Goal: Task Accomplishment & Management: Manage account settings

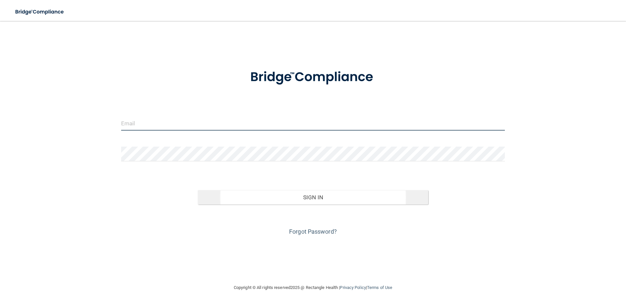
type input "[EMAIL_ADDRESS][DOMAIN_NAME]"
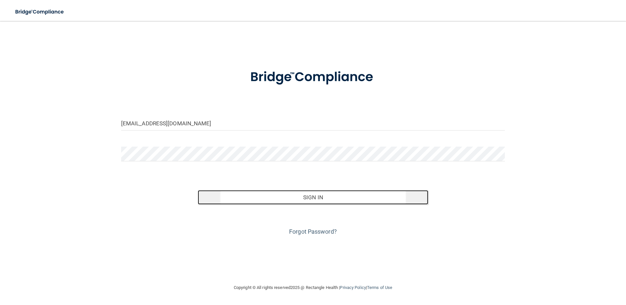
click at [299, 196] on button "Sign In" at bounding box center [313, 197] width 231 height 14
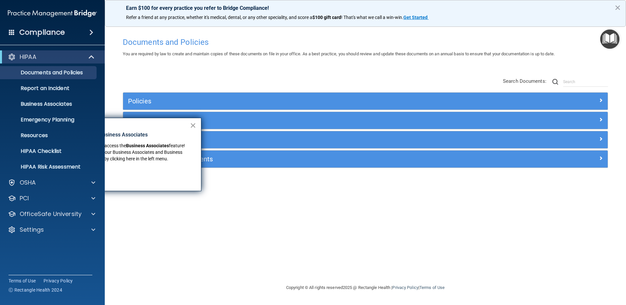
click at [195, 126] on button "×" at bounding box center [193, 125] width 6 height 10
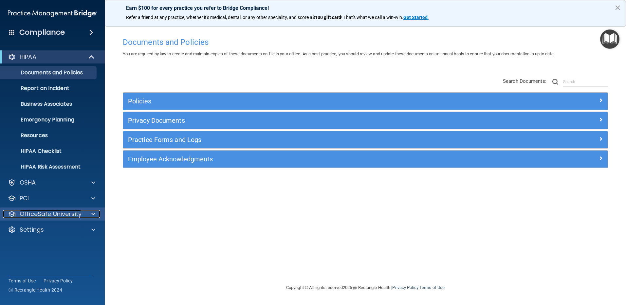
click at [46, 210] on p "OfficeSafe University" at bounding box center [51, 214] width 62 height 8
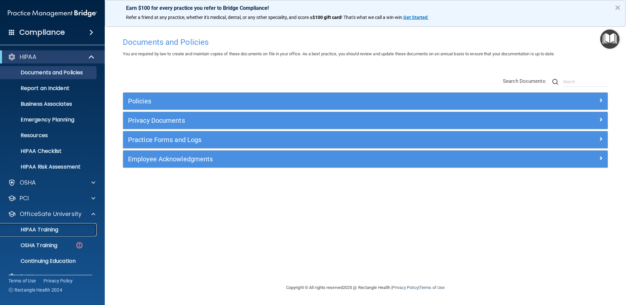
click at [43, 232] on p "HIPAA Training" at bounding box center [31, 230] width 54 height 7
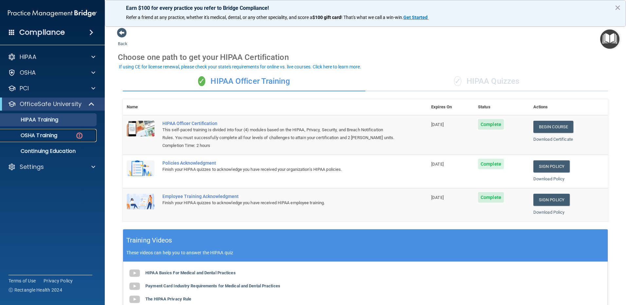
click at [37, 134] on p "OSHA Training" at bounding box center [30, 135] width 53 height 7
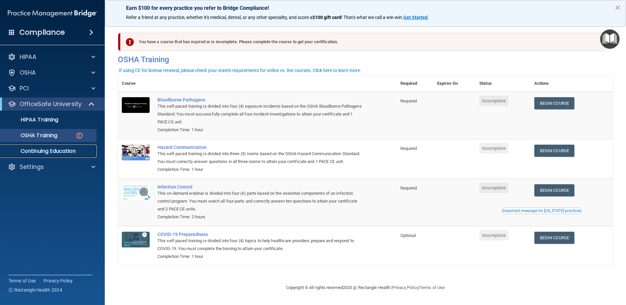
click at [52, 150] on p "Continuing Education" at bounding box center [48, 151] width 89 height 7
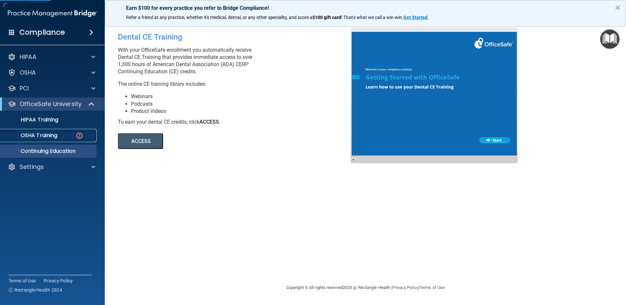
click at [55, 137] on p "OSHA Training" at bounding box center [30, 135] width 53 height 7
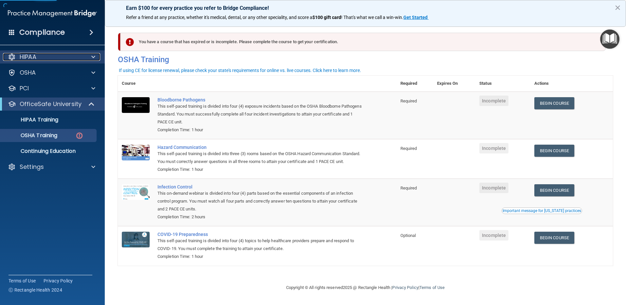
click at [46, 59] on div "HIPAA" at bounding box center [43, 57] width 81 height 8
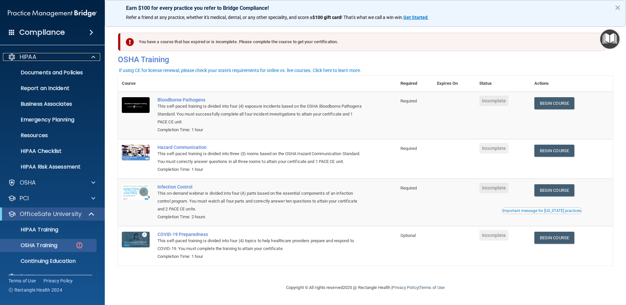
scroll to position [14, 0]
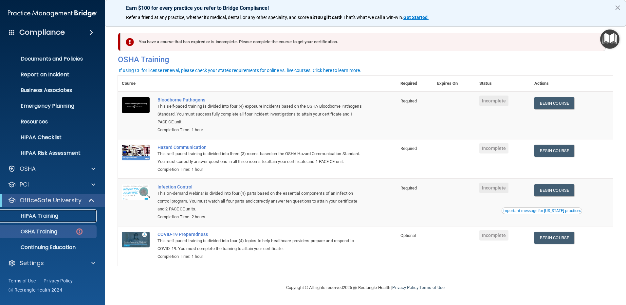
click at [49, 219] on p "HIPAA Training" at bounding box center [31, 216] width 54 height 7
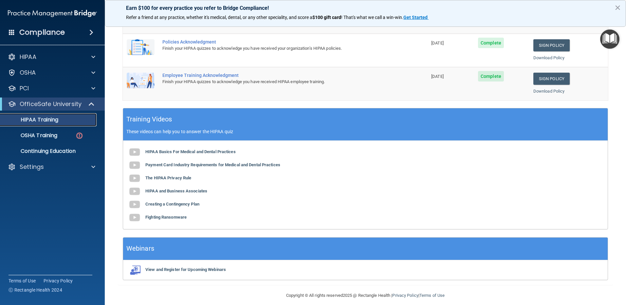
scroll to position [128, 0]
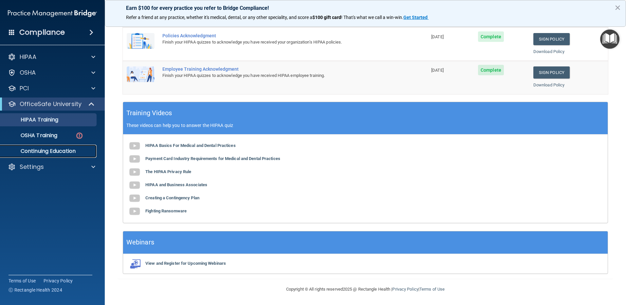
click at [29, 152] on p "Continuing Education" at bounding box center [48, 151] width 89 height 7
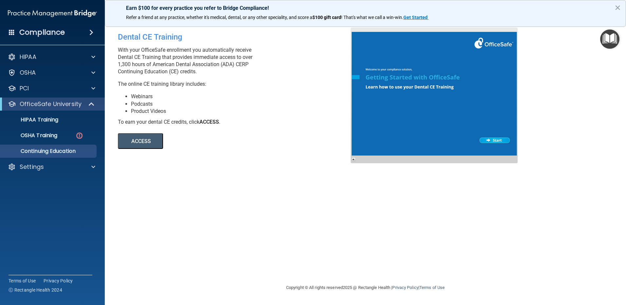
click at [44, 32] on h4 "Compliance" at bounding box center [42, 32] width 46 height 9
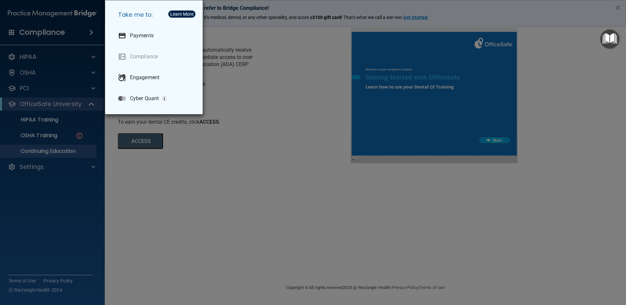
click at [50, 31] on div "Take me to: Payments Compliance Engagement Cyber Quant" at bounding box center [313, 152] width 626 height 305
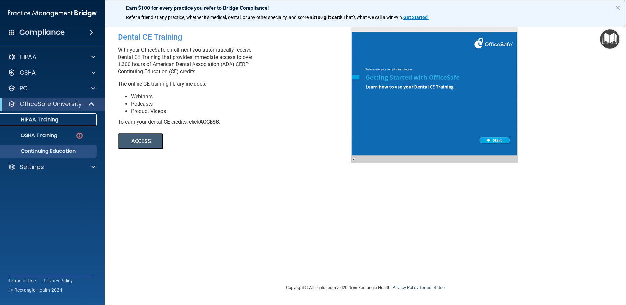
click at [54, 121] on p "HIPAA Training" at bounding box center [31, 120] width 54 height 7
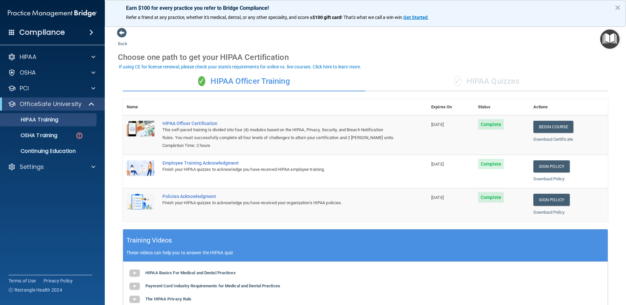
click at [468, 83] on div "✓ HIPAA Quizzes" at bounding box center [487, 82] width 243 height 20
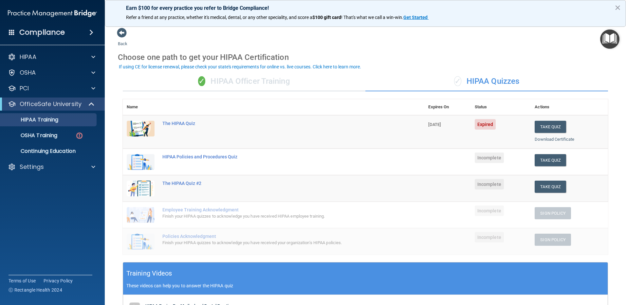
click at [207, 81] on div "✓ HIPAA Officer Training" at bounding box center [244, 82] width 243 height 20
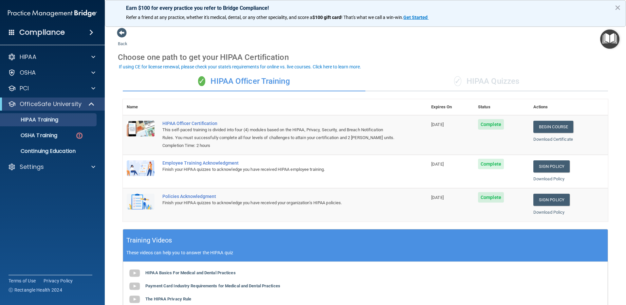
click at [497, 82] on div "✓ HIPAA Quizzes" at bounding box center [487, 82] width 243 height 20
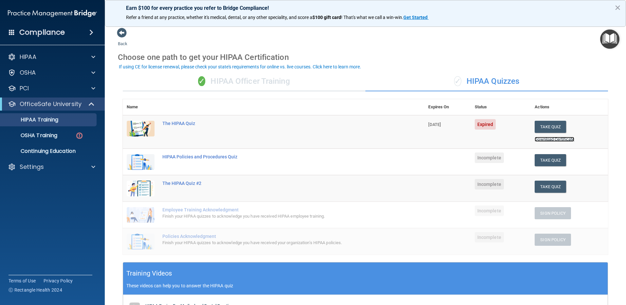
click at [538, 141] on link "Download Certificate" at bounding box center [555, 139] width 40 height 5
click at [616, 7] on button "×" at bounding box center [618, 7] width 6 height 10
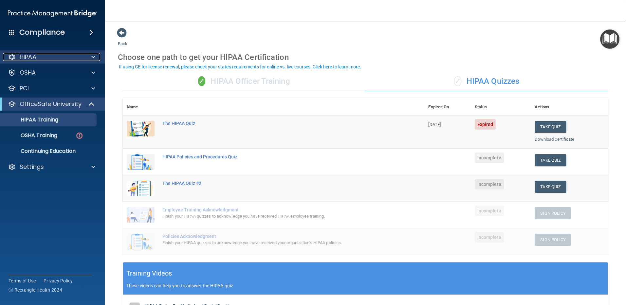
click at [45, 59] on div "HIPAA" at bounding box center [43, 57] width 81 height 8
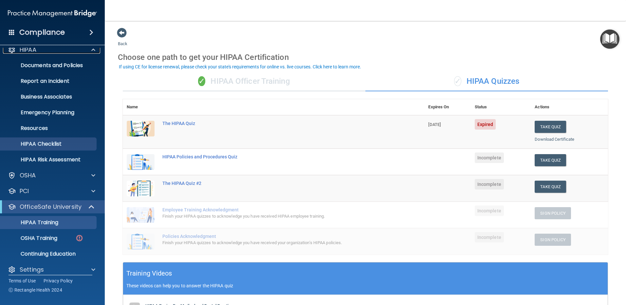
scroll to position [14, 0]
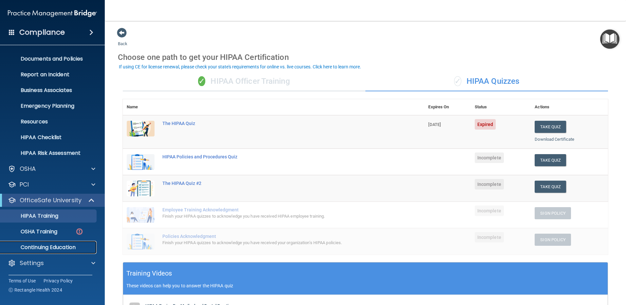
click at [61, 247] on p "Continuing Education" at bounding box center [48, 247] width 89 height 7
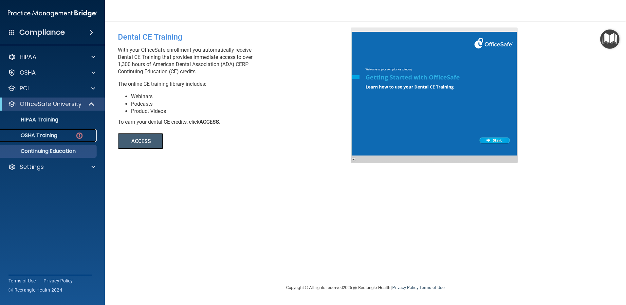
click at [38, 139] on p "OSHA Training" at bounding box center [30, 135] width 53 height 7
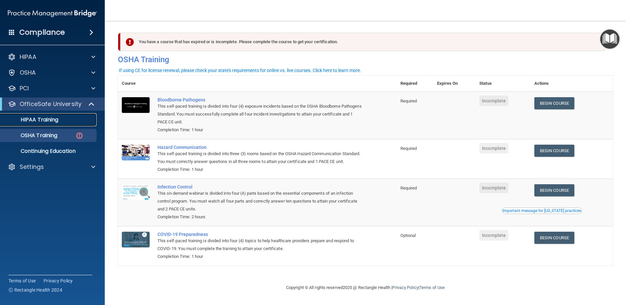
click at [52, 122] on p "HIPAA Training" at bounding box center [31, 120] width 54 height 7
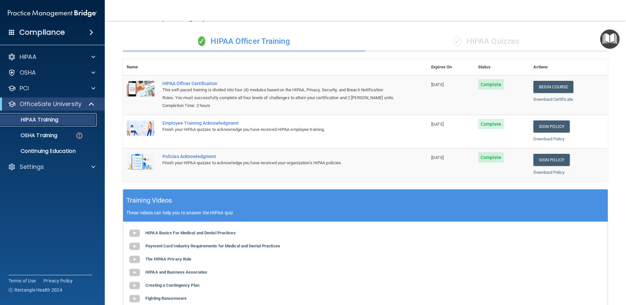
scroll to position [128, 0]
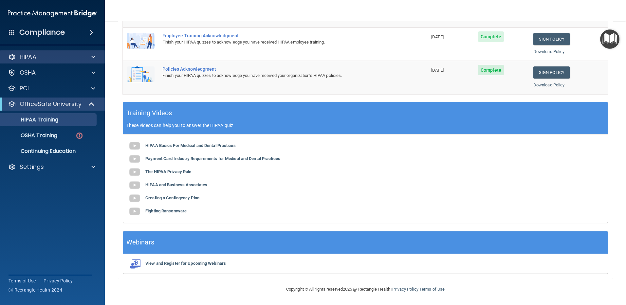
click at [49, 63] on div "HIPAA" at bounding box center [52, 56] width 105 height 13
click at [87, 59] on div at bounding box center [92, 57] width 16 height 8
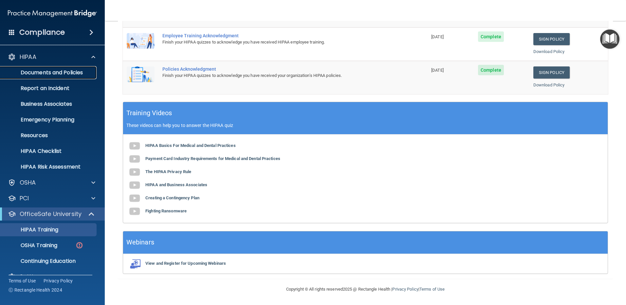
click at [77, 74] on p "Documents and Policies" at bounding box center [48, 72] width 89 height 7
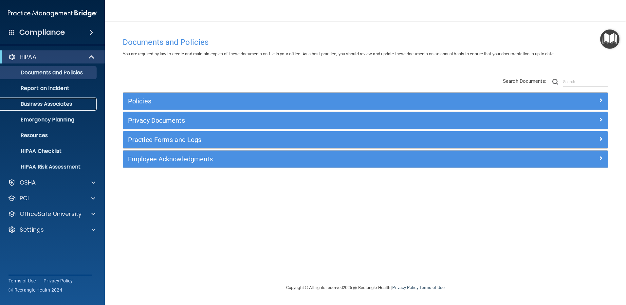
click at [50, 104] on p "Business Associates" at bounding box center [48, 104] width 89 height 7
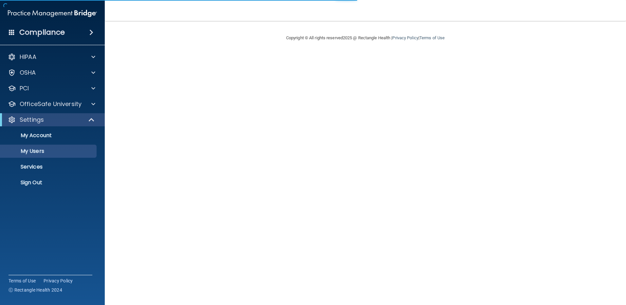
select select "20"
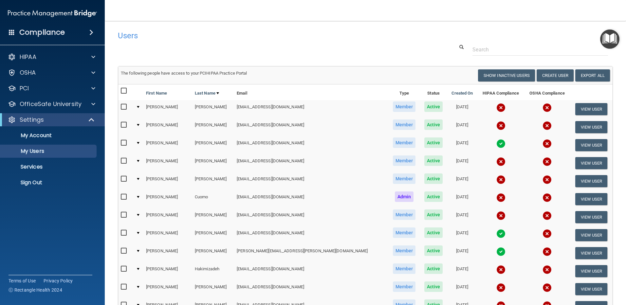
click at [122, 159] on input "checkbox" at bounding box center [125, 161] width 8 height 5
checkbox input "true"
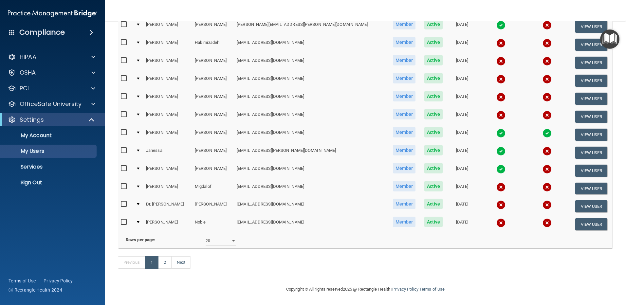
scroll to position [237, 0]
click at [125, 220] on input "checkbox" at bounding box center [125, 222] width 8 height 5
checkbox input "true"
click at [165, 262] on link "2" at bounding box center [164, 263] width 13 height 12
select select "20"
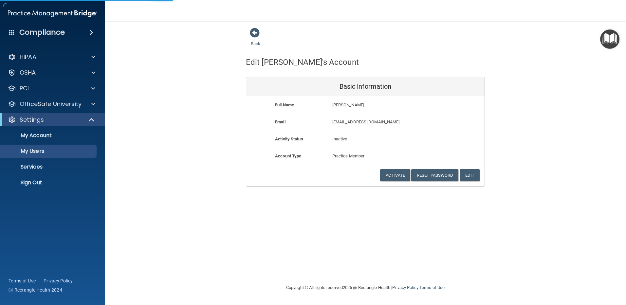
select select "20"
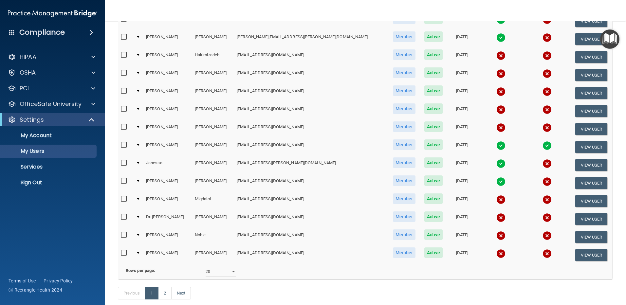
scroll to position [197, 0]
click at [122, 236] on input "checkbox" at bounding box center [125, 234] width 8 height 5
checkbox input "true"
click at [582, 237] on button "View User" at bounding box center [592, 237] width 32 height 12
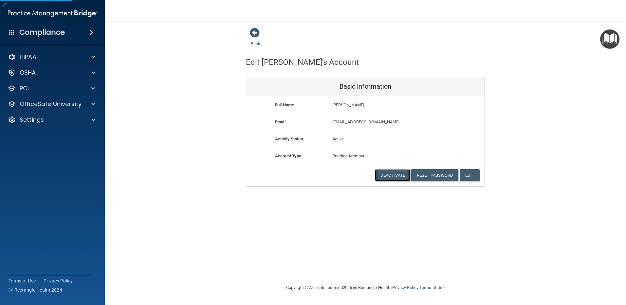
click at [390, 173] on button "Deactivate" at bounding box center [392, 175] width 35 height 12
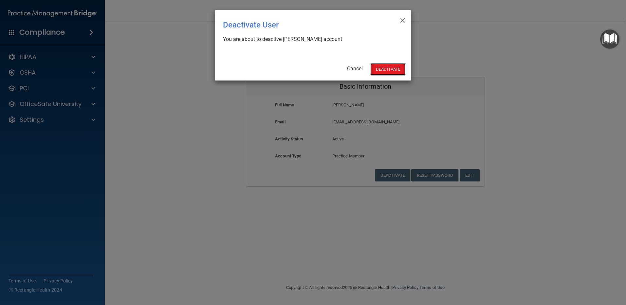
click at [390, 70] on button "Deactivate" at bounding box center [388, 69] width 35 height 12
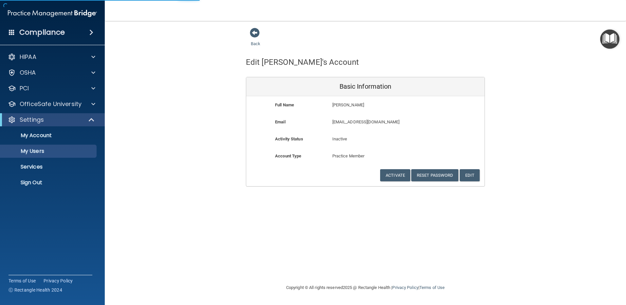
select select "20"
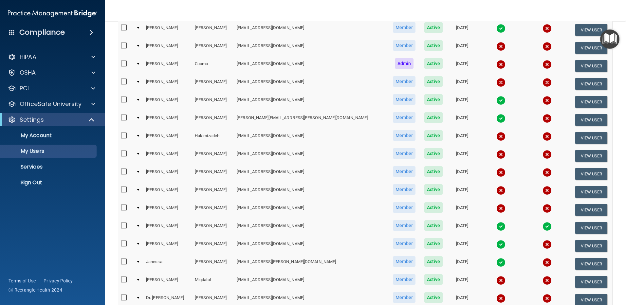
scroll to position [237, 0]
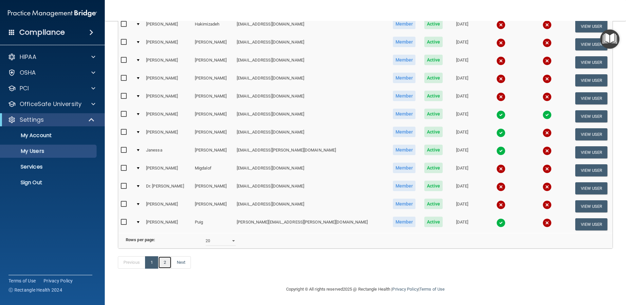
click at [163, 264] on link "2" at bounding box center [164, 263] width 13 height 12
select select "20"
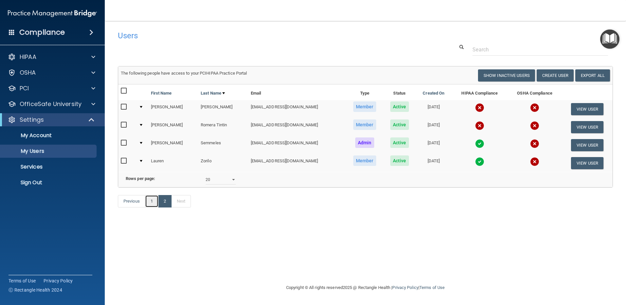
click at [153, 208] on link "1" at bounding box center [151, 201] width 13 height 12
select select "20"
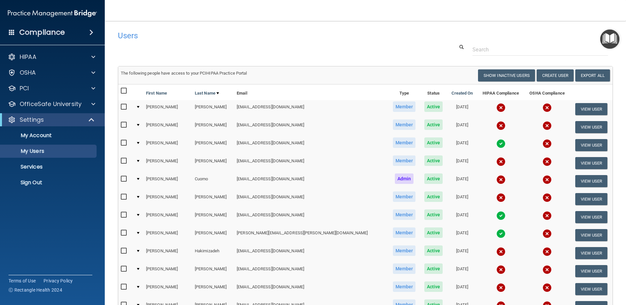
click at [124, 124] on input "checkbox" at bounding box center [125, 125] width 8 height 5
checkbox input "true"
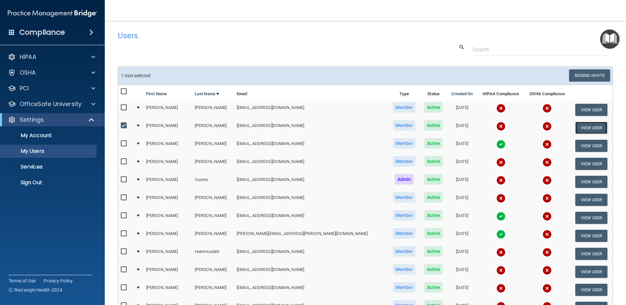
click at [582, 129] on button "View User" at bounding box center [592, 128] width 32 height 12
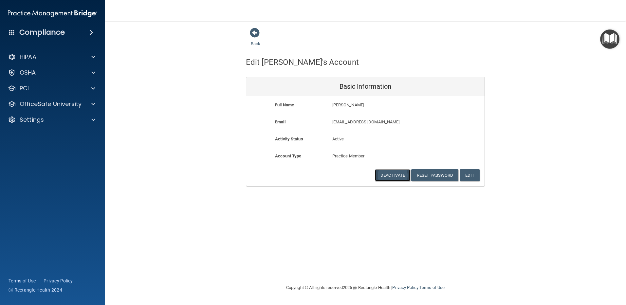
click at [393, 176] on button "Deactivate" at bounding box center [392, 175] width 35 height 12
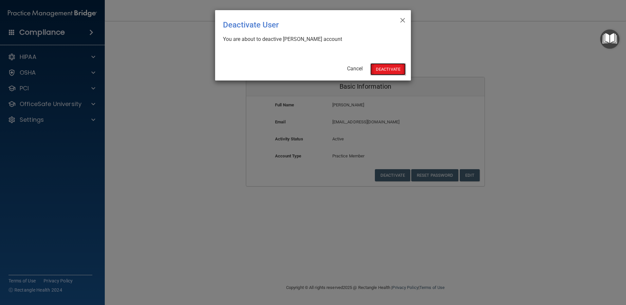
click at [380, 70] on button "Deactivate" at bounding box center [388, 69] width 35 height 12
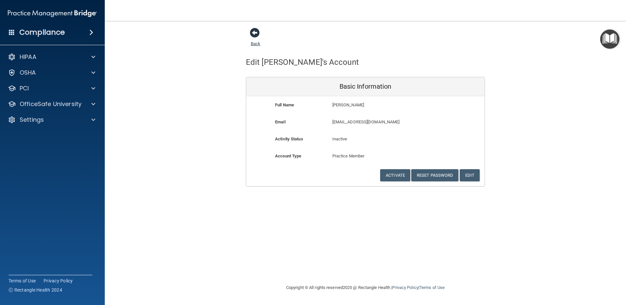
click at [252, 34] on span at bounding box center [255, 33] width 10 height 10
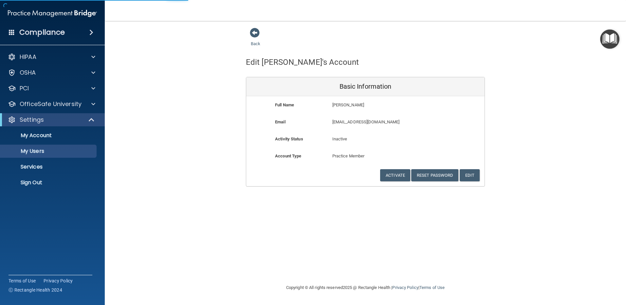
select select "20"
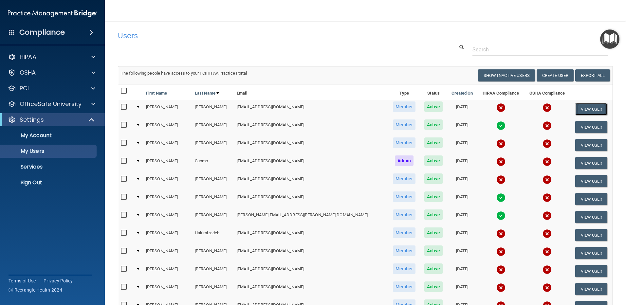
click at [582, 106] on button "View User" at bounding box center [592, 109] width 32 height 12
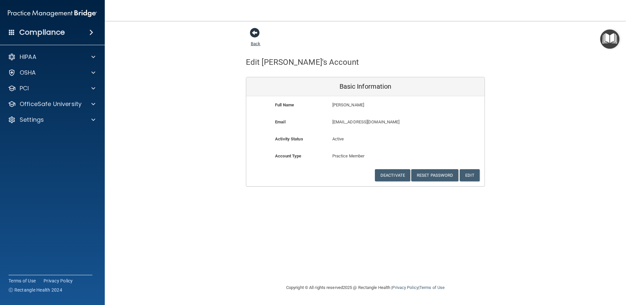
click at [252, 34] on span at bounding box center [255, 33] width 10 height 10
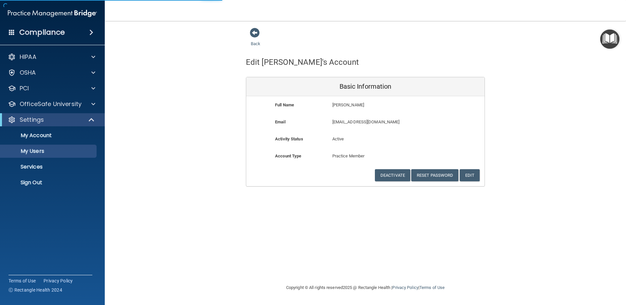
select select "20"
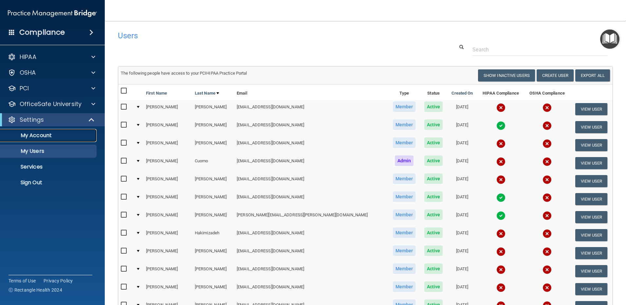
click at [34, 135] on p "My Account" at bounding box center [48, 135] width 89 height 7
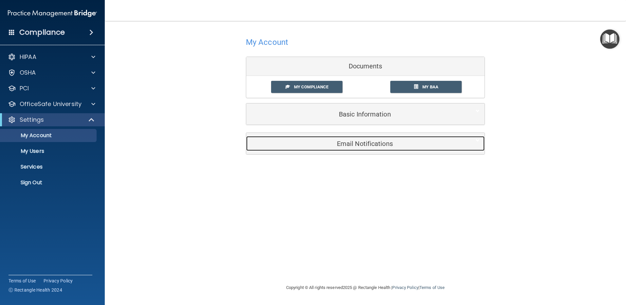
click at [340, 147] on h5 "Email Notifications" at bounding box center [355, 143] width 209 height 7
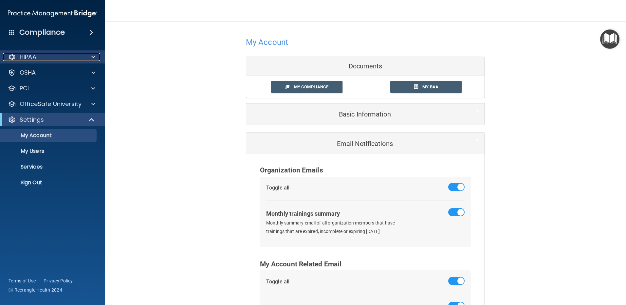
click at [55, 60] on div "HIPAA" at bounding box center [43, 57] width 81 height 8
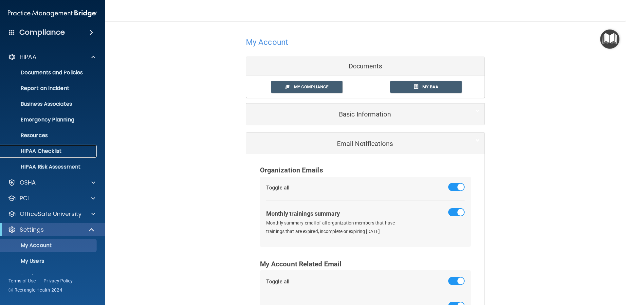
click at [48, 151] on p "HIPAA Checklist" at bounding box center [48, 151] width 89 height 7
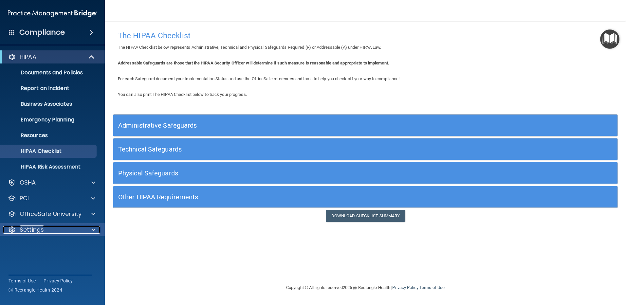
click at [50, 231] on div "Settings" at bounding box center [43, 230] width 81 height 8
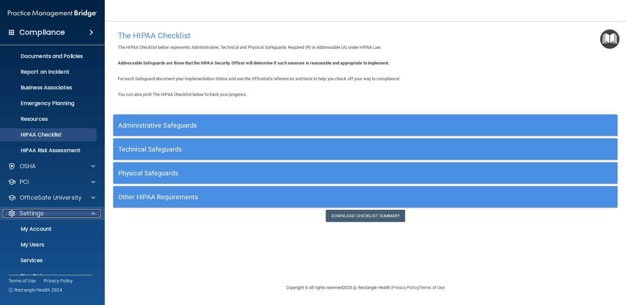
scroll to position [29, 0]
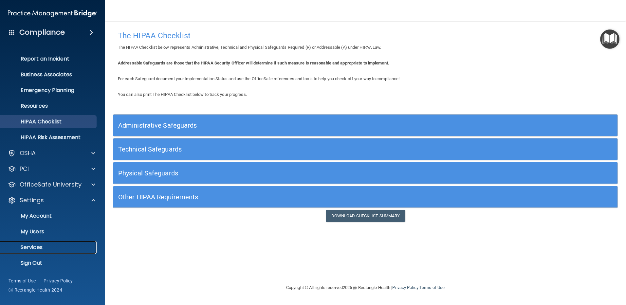
click at [43, 244] on p "Services" at bounding box center [48, 247] width 89 height 7
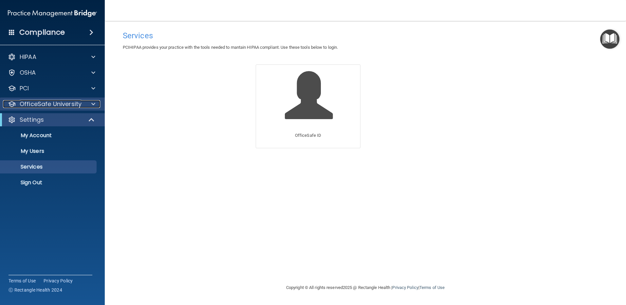
click at [67, 105] on p "OfficeSafe University" at bounding box center [51, 104] width 62 height 8
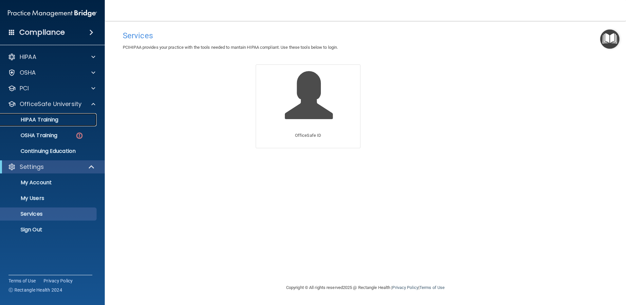
click at [65, 120] on div "HIPAA Training" at bounding box center [48, 120] width 89 height 7
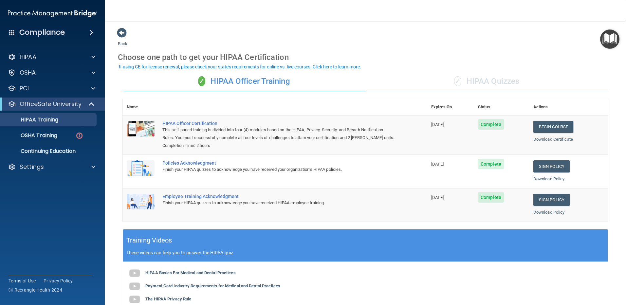
click at [36, 38] on div "Compliance" at bounding box center [52, 32] width 105 height 14
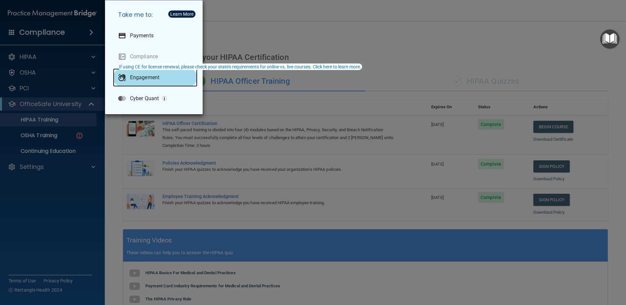
click at [134, 77] on p "Engagement" at bounding box center [144, 77] width 29 height 7
click at [245, 33] on div "Take me to: Payments Compliance Engagement Cyber Quant" at bounding box center [313, 152] width 626 height 305
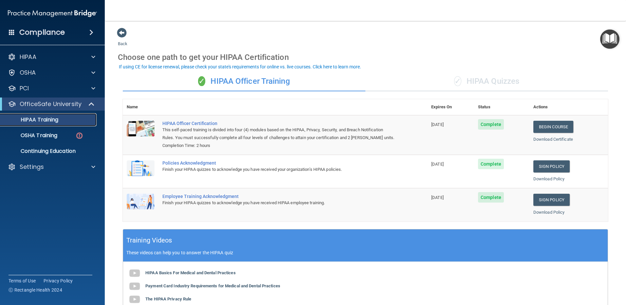
click at [48, 119] on p "HIPAA Training" at bounding box center [31, 120] width 54 height 7
click at [606, 37] on img "Open Resource Center" at bounding box center [610, 38] width 19 height 19
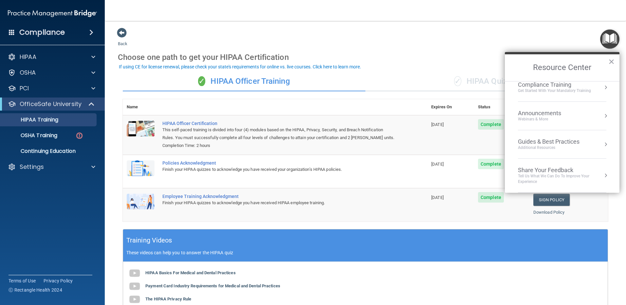
click at [519, 39] on div "Back Choose one path to get your HIPAA Certification ✓ HIPAA Officer Training ✓…" at bounding box center [365, 217] width 495 height 379
click at [52, 29] on h4 "Compliance" at bounding box center [42, 32] width 46 height 9
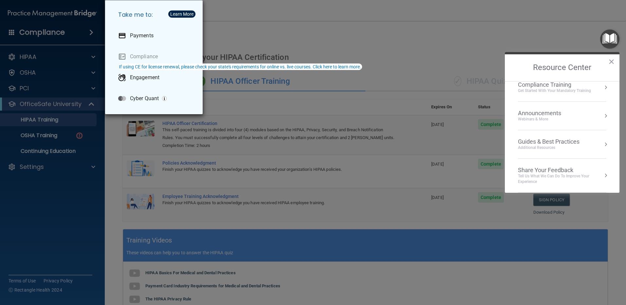
click at [182, 12] on div "Learn More" at bounding box center [181, 14] width 23 height 5
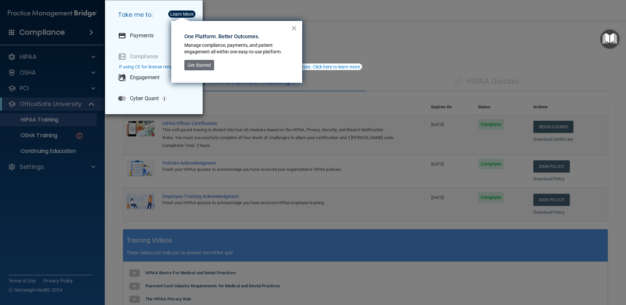
click at [304, 24] on div "Take me to: Payments Compliance Engagement Cyber Quant" at bounding box center [313, 152] width 626 height 305
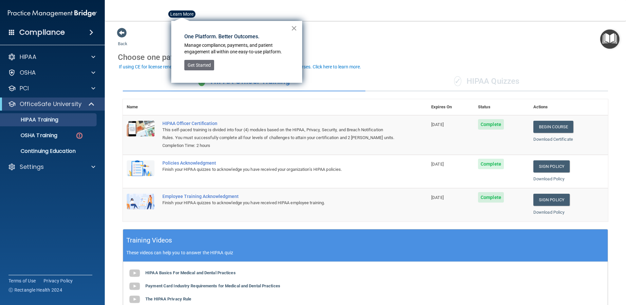
click at [295, 29] on button "×" at bounding box center [294, 28] width 6 height 10
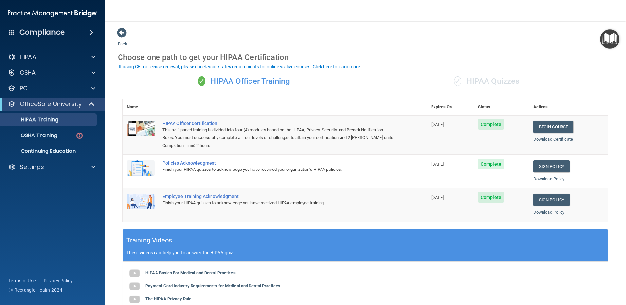
click at [55, 36] on h4 "Compliance" at bounding box center [42, 32] width 46 height 9
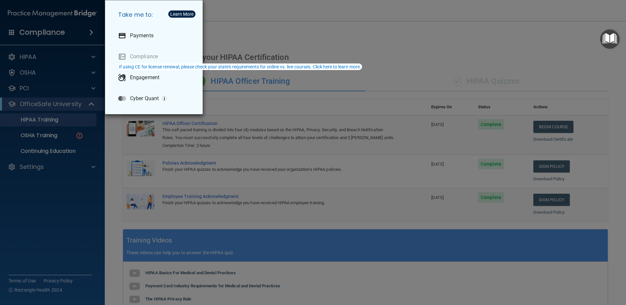
click at [55, 36] on div "Take me to: Payments Compliance Engagement Cyber Quant" at bounding box center [313, 152] width 626 height 305
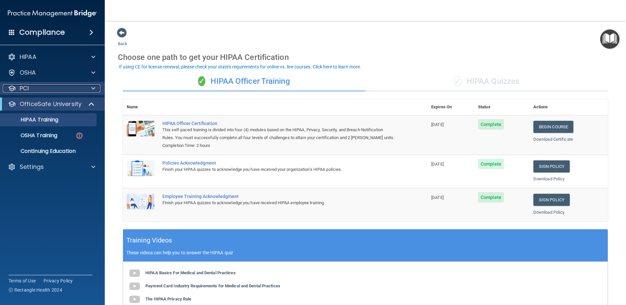
click at [33, 89] on div "PCI" at bounding box center [43, 89] width 81 height 8
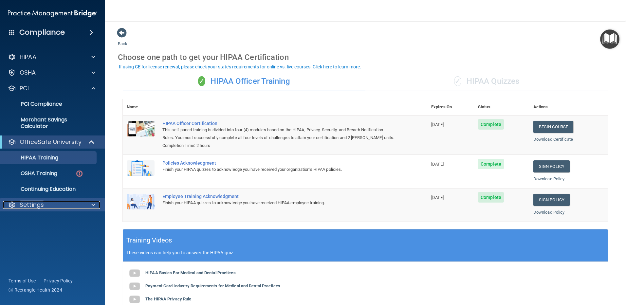
click at [25, 203] on p "Settings" at bounding box center [32, 205] width 24 height 8
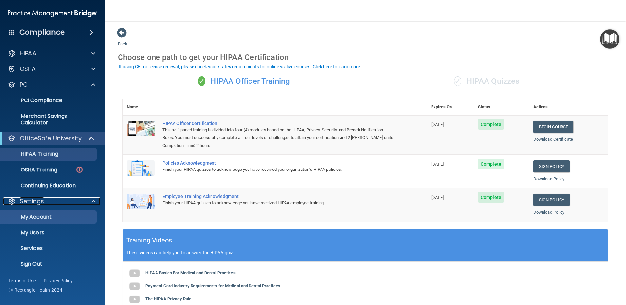
scroll to position [5, 0]
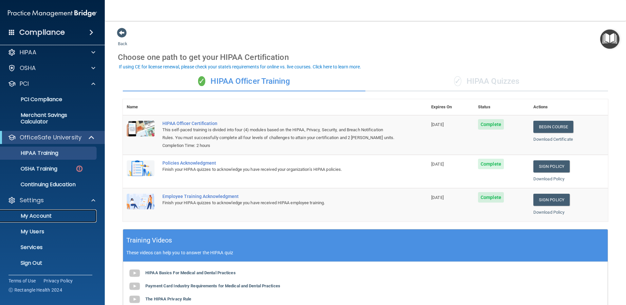
click at [25, 214] on p "My Account" at bounding box center [48, 216] width 89 height 7
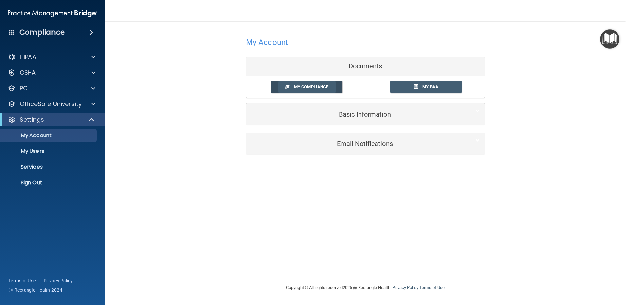
click at [288, 88] on span at bounding box center [288, 87] width 4 height 4
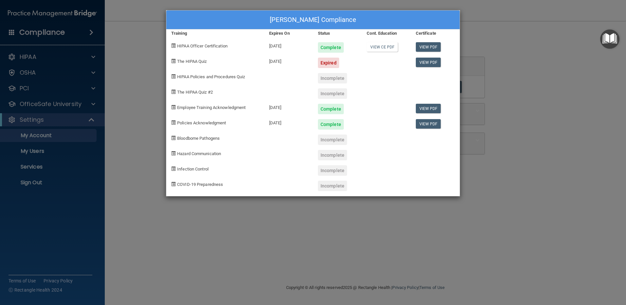
click at [36, 167] on div "[PERSON_NAME] Compliance Training Expires On Status Cont. Education Certificate…" at bounding box center [313, 152] width 626 height 305
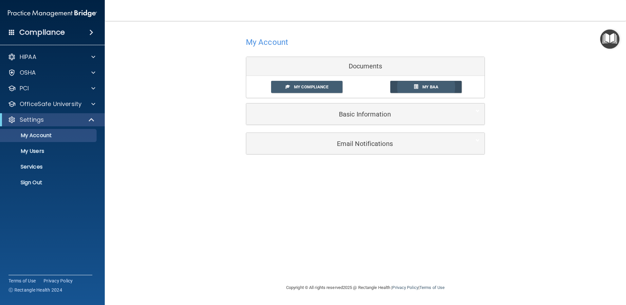
click at [447, 85] on link "My BAA" at bounding box center [427, 87] width 72 height 12
click at [38, 168] on p "Services" at bounding box center [48, 167] width 89 height 7
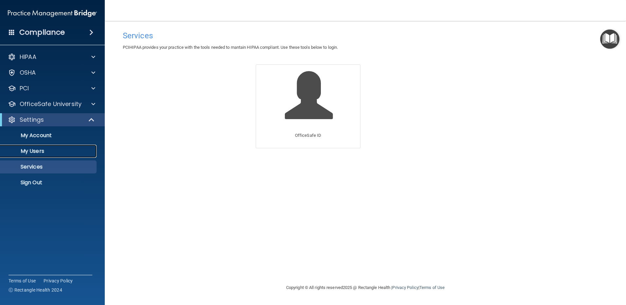
click at [37, 152] on p "My Users" at bounding box center [48, 151] width 89 height 7
select select "20"
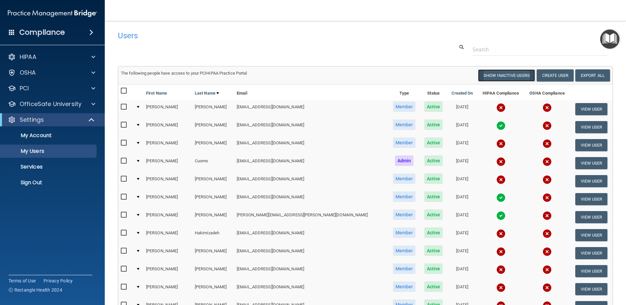
click at [506, 79] on button "Show Inactive Users" at bounding box center [506, 75] width 57 height 12
select select "20"
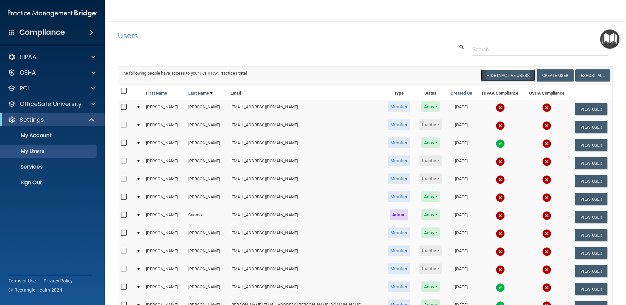
click at [501, 76] on button "Hide Inactive Users" at bounding box center [508, 75] width 54 height 12
select select "20"
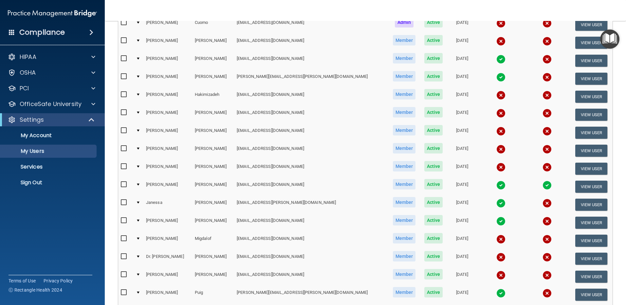
scroll to position [106, 0]
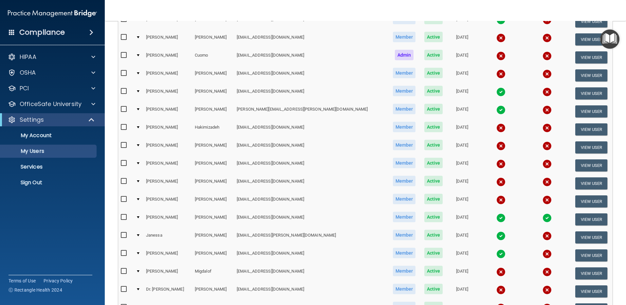
click at [142, 144] on td at bounding box center [138, 148] width 10 height 18
click at [158, 144] on td "[PERSON_NAME]" at bounding box center [168, 148] width 49 height 18
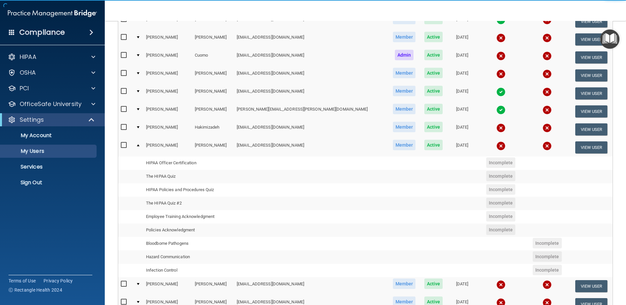
drag, startPoint x: 463, startPoint y: 146, endPoint x: 466, endPoint y: 145, distance: 3.7
click at [478, 146] on td at bounding box center [501, 148] width 47 height 18
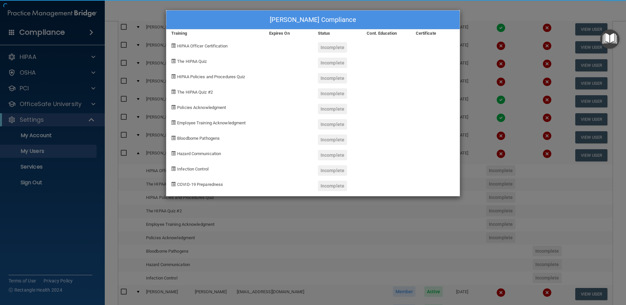
click at [475, 152] on div "[PERSON_NAME] Compliance Training Expires On Status Cont. Education Certificate…" at bounding box center [313, 152] width 626 height 305
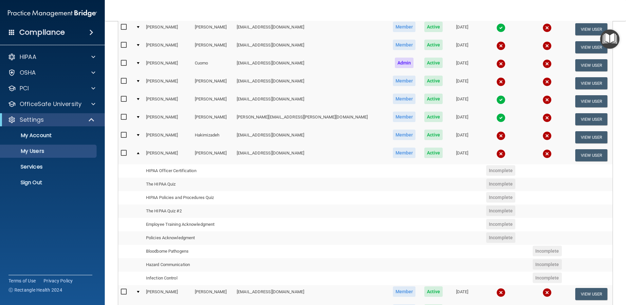
click at [497, 152] on img at bounding box center [501, 153] width 9 height 9
click at [497, 135] on img at bounding box center [501, 135] width 9 height 9
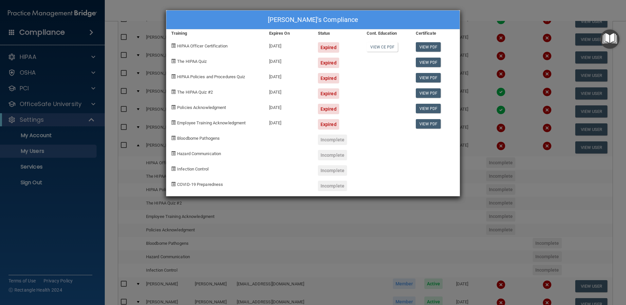
click at [570, 168] on div "[PERSON_NAME]'s Compliance Training Expires On Status Cont. Education Certifica…" at bounding box center [313, 152] width 626 height 305
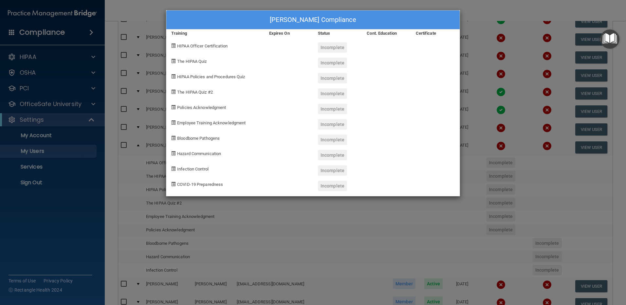
click at [135, 11] on div "[PERSON_NAME] Compliance Training Expires On Status Cont. Education Certificate…" at bounding box center [313, 152] width 626 height 305
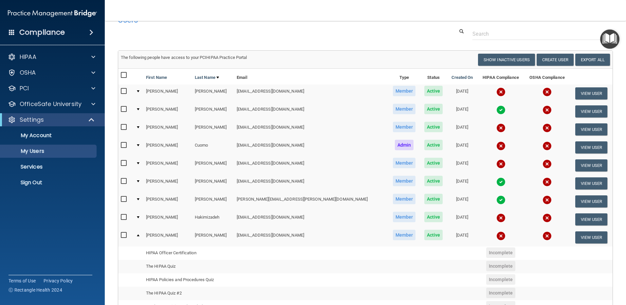
scroll to position [0, 0]
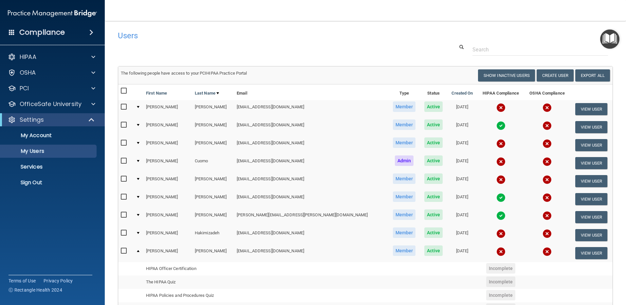
click at [497, 107] on img at bounding box center [501, 107] width 9 height 9
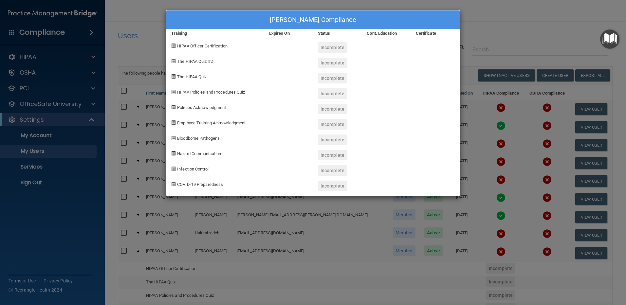
click at [334, 81] on div "Incomplete" at bounding box center [332, 78] width 29 height 10
click at [546, 50] on div "[PERSON_NAME] Compliance Training Expires On Status Cont. Education Certificate…" at bounding box center [313, 152] width 626 height 305
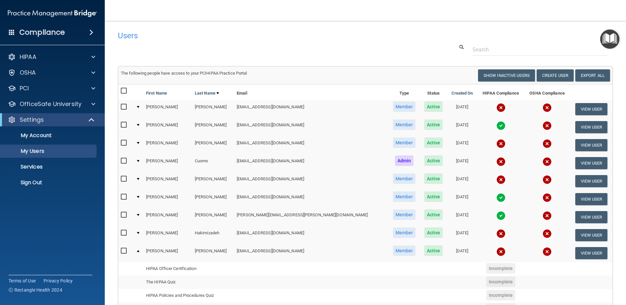
click at [389, 144] on td "Member" at bounding box center [405, 145] width 32 height 18
click at [393, 144] on span "Member" at bounding box center [404, 143] width 23 height 10
click at [497, 144] on img at bounding box center [501, 143] width 9 height 9
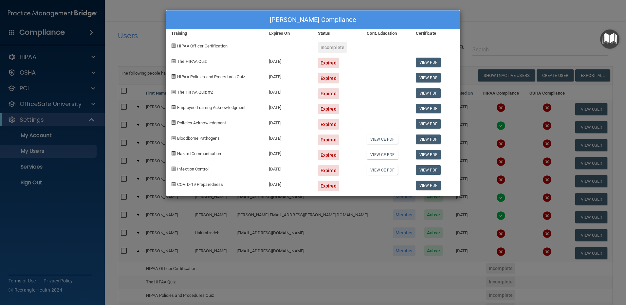
click at [487, 18] on div "[PERSON_NAME] Compliance Training Expires On Status Cont. Education Certificate…" at bounding box center [313, 152] width 626 height 305
